Goal: Task Accomplishment & Management: Complete application form

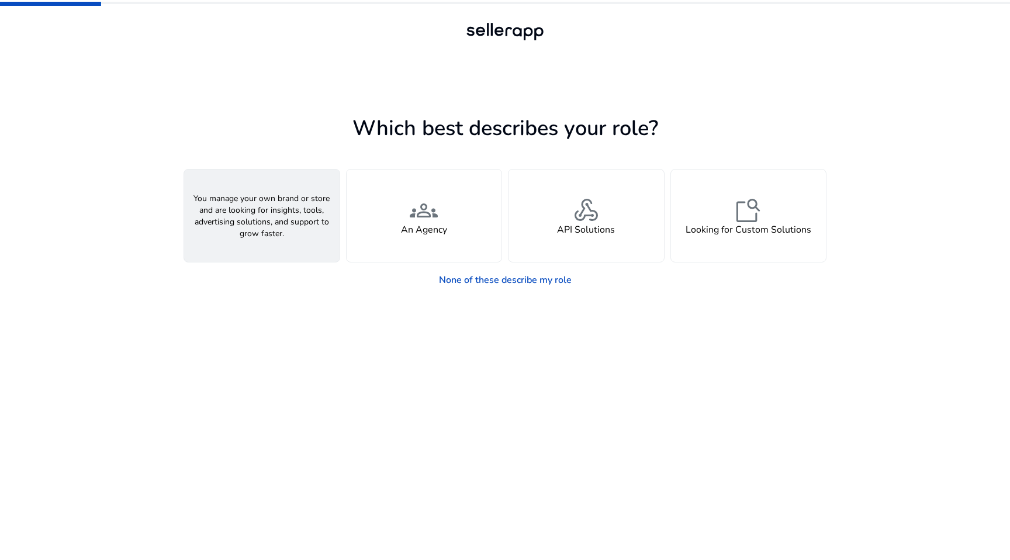
click at [316, 182] on div "person A Seller" at bounding box center [261, 215] width 155 height 92
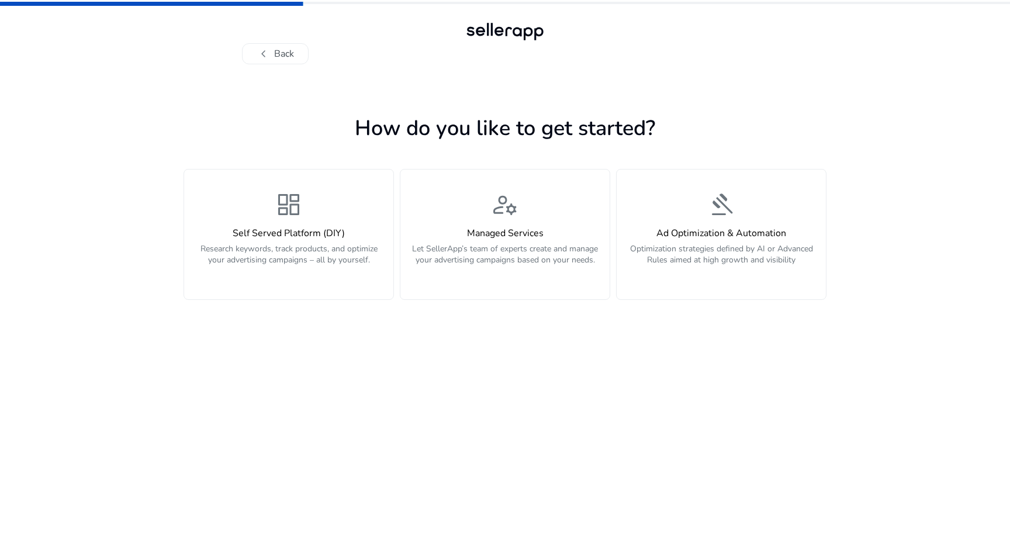
click at [316, 182] on button "dashboard Self Served Platform (DIY) Research keywords, track products, and opt…" at bounding box center [288, 234] width 210 height 131
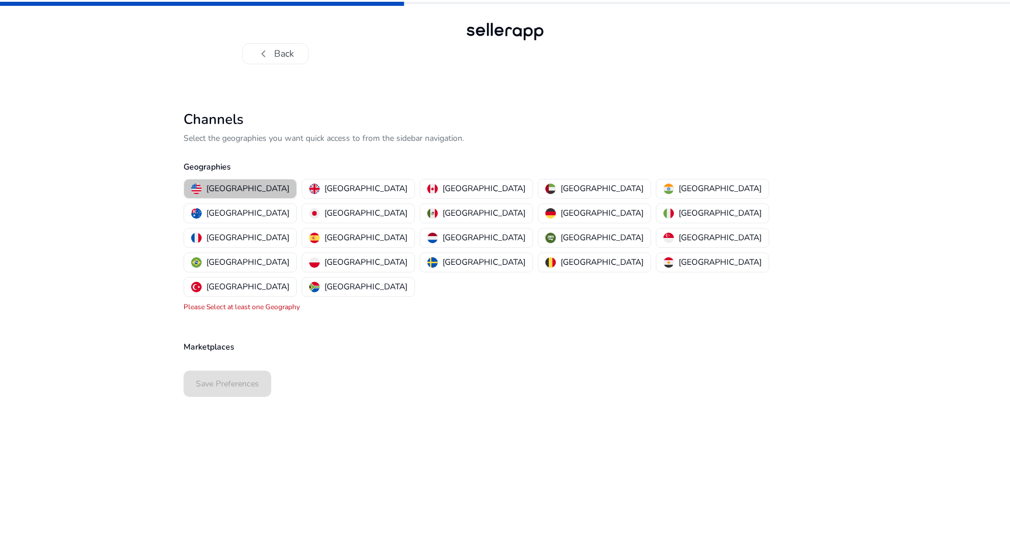
click at [243, 190] on p "[GEOGRAPHIC_DATA]" at bounding box center [247, 188] width 83 height 12
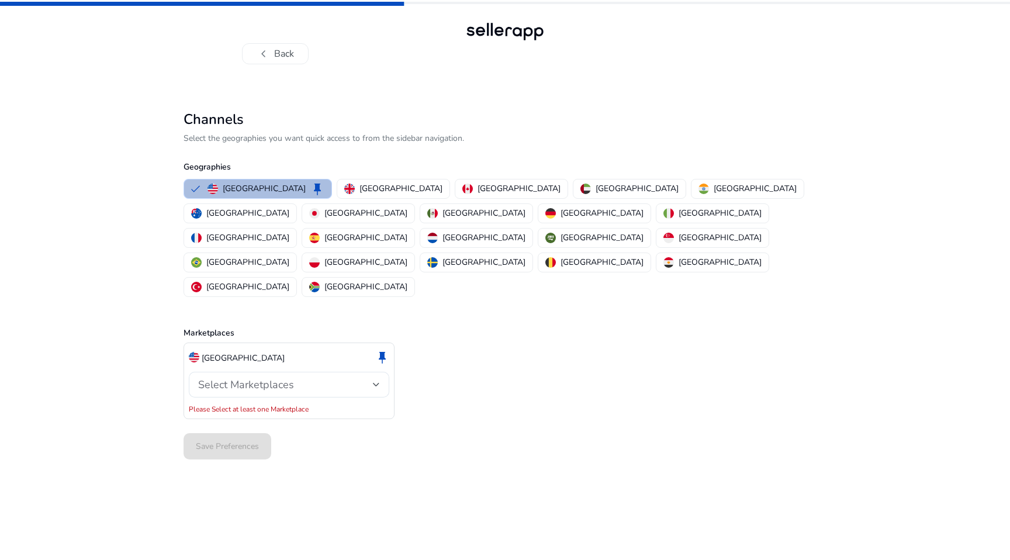
click at [296, 367] on mat-form-field "Select Marketplaces" at bounding box center [289, 382] width 200 height 30
click at [293, 372] on div "Select Marketplaces" at bounding box center [289, 385] width 182 height 26
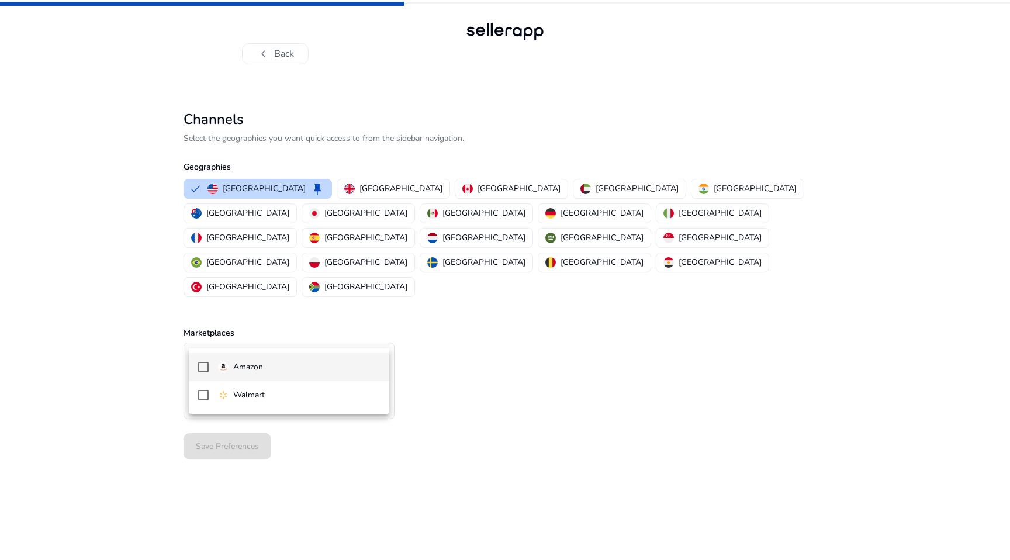
click at [268, 365] on span "Amazon" at bounding box center [299, 367] width 162 height 13
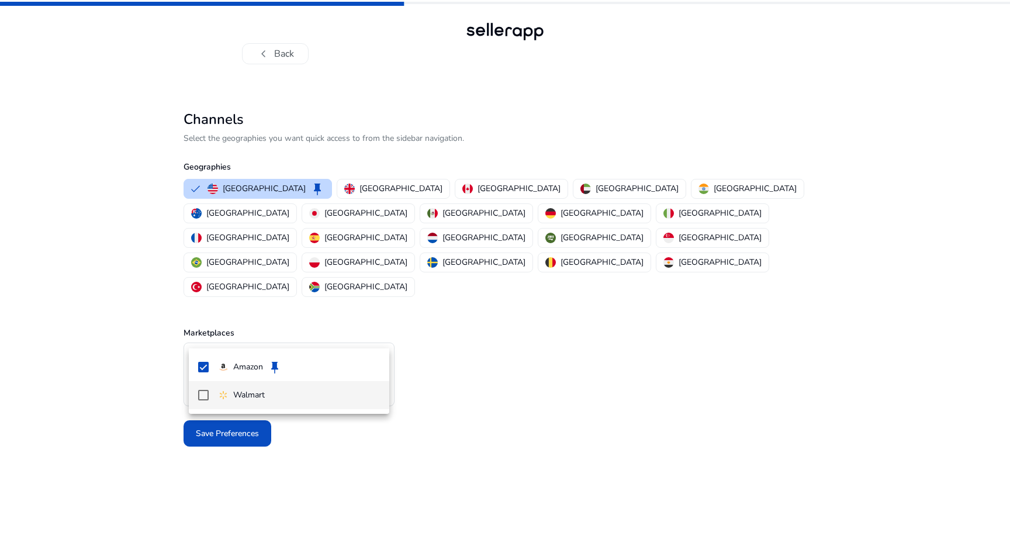
click at [252, 396] on p "Walmart" at bounding box center [249, 395] width 32 height 13
click at [427, 385] on div at bounding box center [505, 280] width 1010 height 560
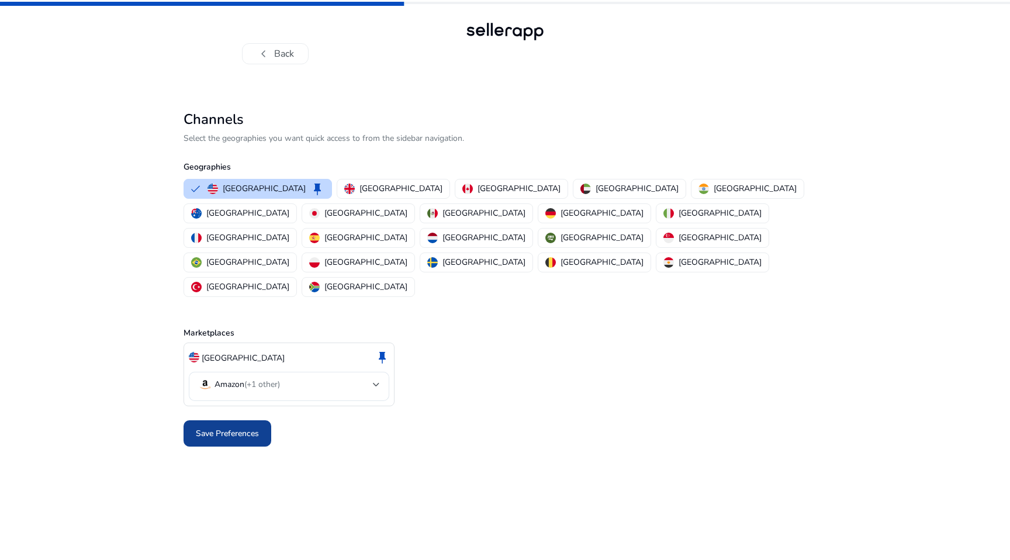
click at [259, 420] on span at bounding box center [227, 434] width 88 height 28
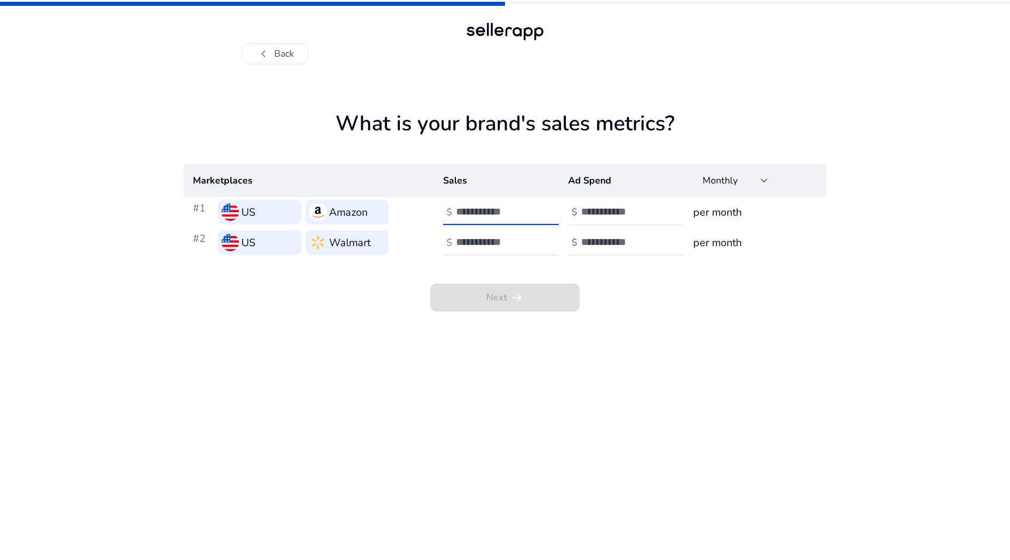
click at [472, 213] on input "number" at bounding box center [495, 211] width 79 height 13
type input "*"
click at [511, 244] on input "number" at bounding box center [495, 241] width 79 height 13
type input "*"
click at [591, 208] on input "number" at bounding box center [620, 211] width 79 height 13
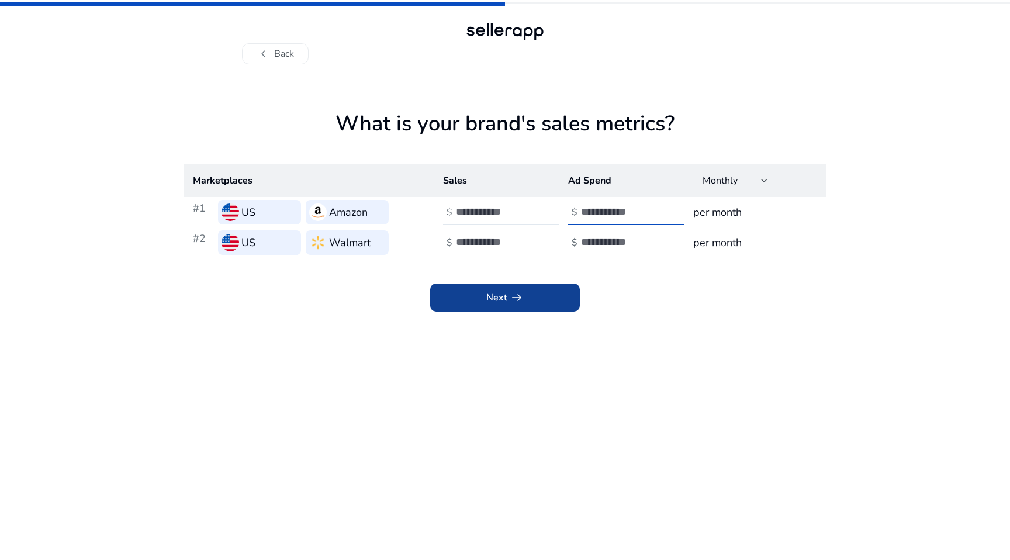
type input "*"
click at [549, 301] on span at bounding box center [505, 297] width 150 height 28
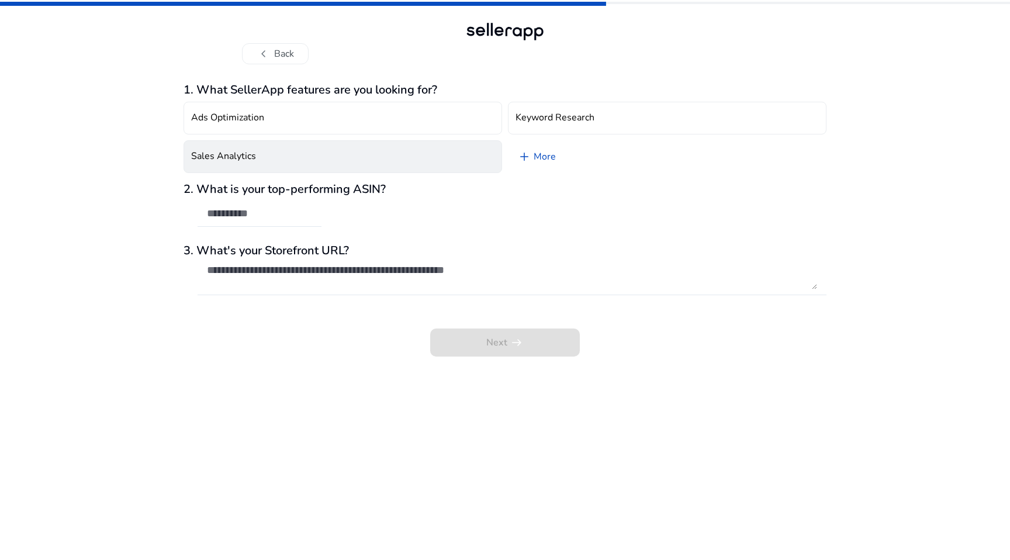
click at [409, 172] on button "Sales Analytics" at bounding box center [342, 156] width 318 height 33
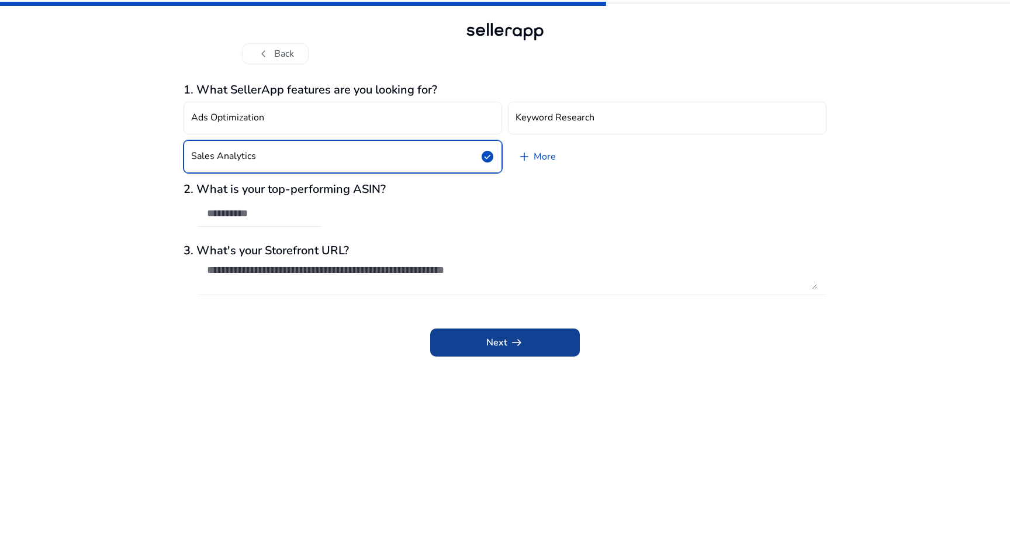
click at [503, 347] on span "Next arrow_right_alt" at bounding box center [504, 342] width 37 height 14
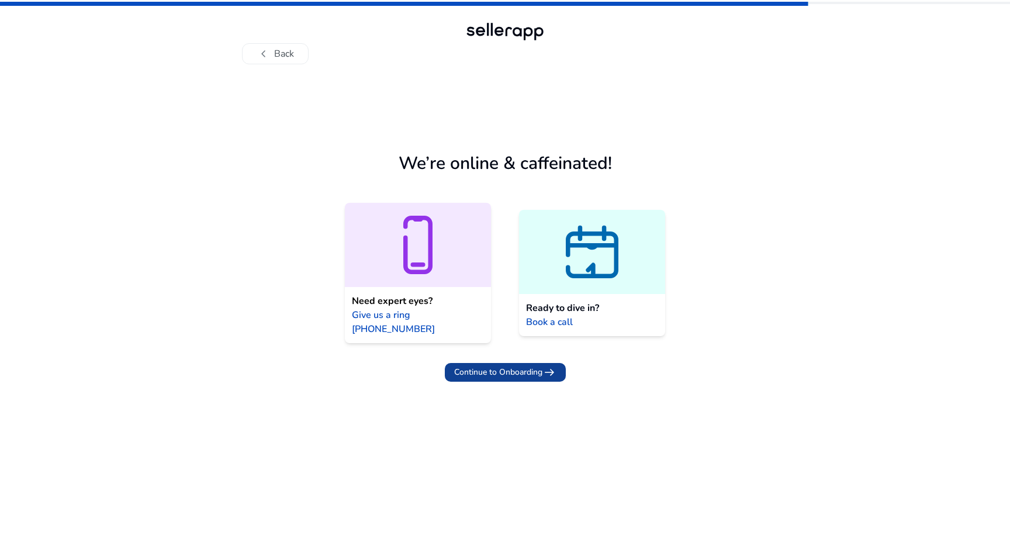
click at [505, 365] on span "Continue to Onboarding arrow_right_alt" at bounding box center [505, 372] width 102 height 14
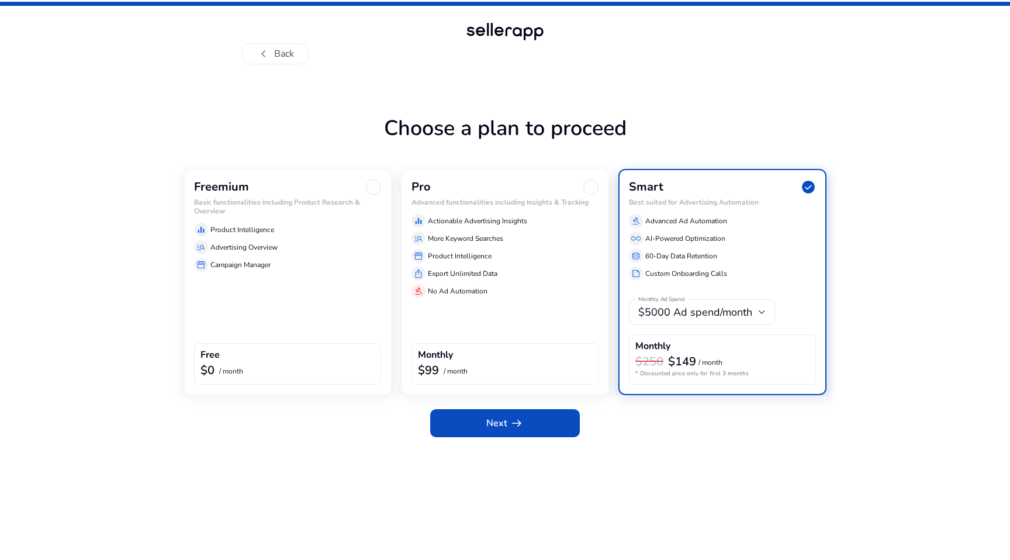
click at [271, 252] on p "Advertising Overview" at bounding box center [243, 247] width 67 height 11
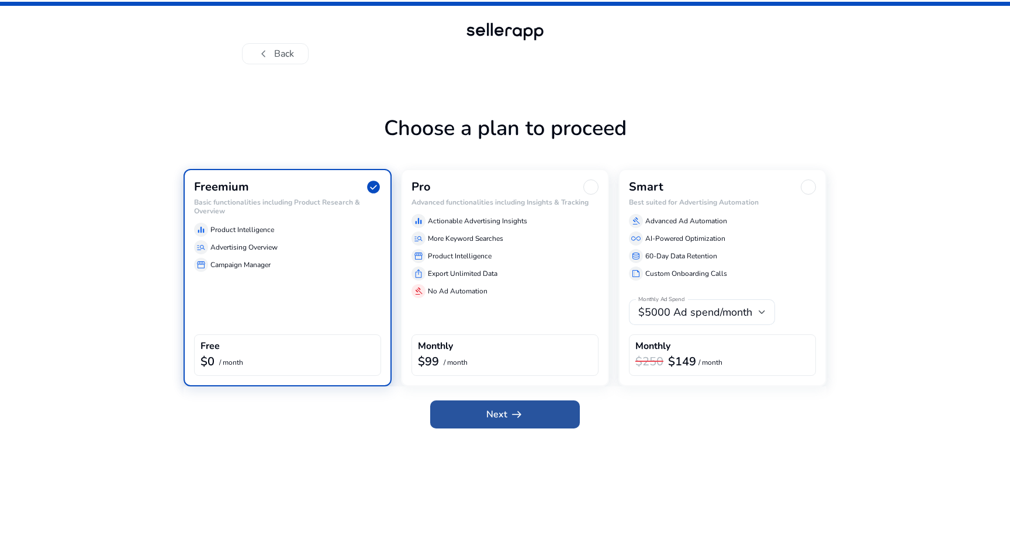
click at [483, 422] on span at bounding box center [505, 414] width 150 height 28
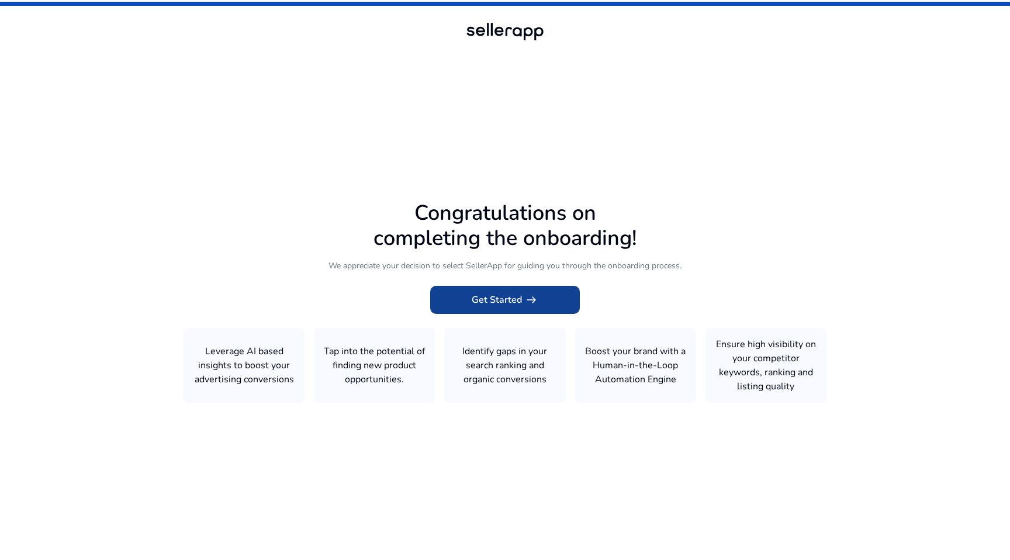
click at [480, 309] on span at bounding box center [505, 300] width 150 height 28
